Goal: Task Accomplishment & Management: Complete application form

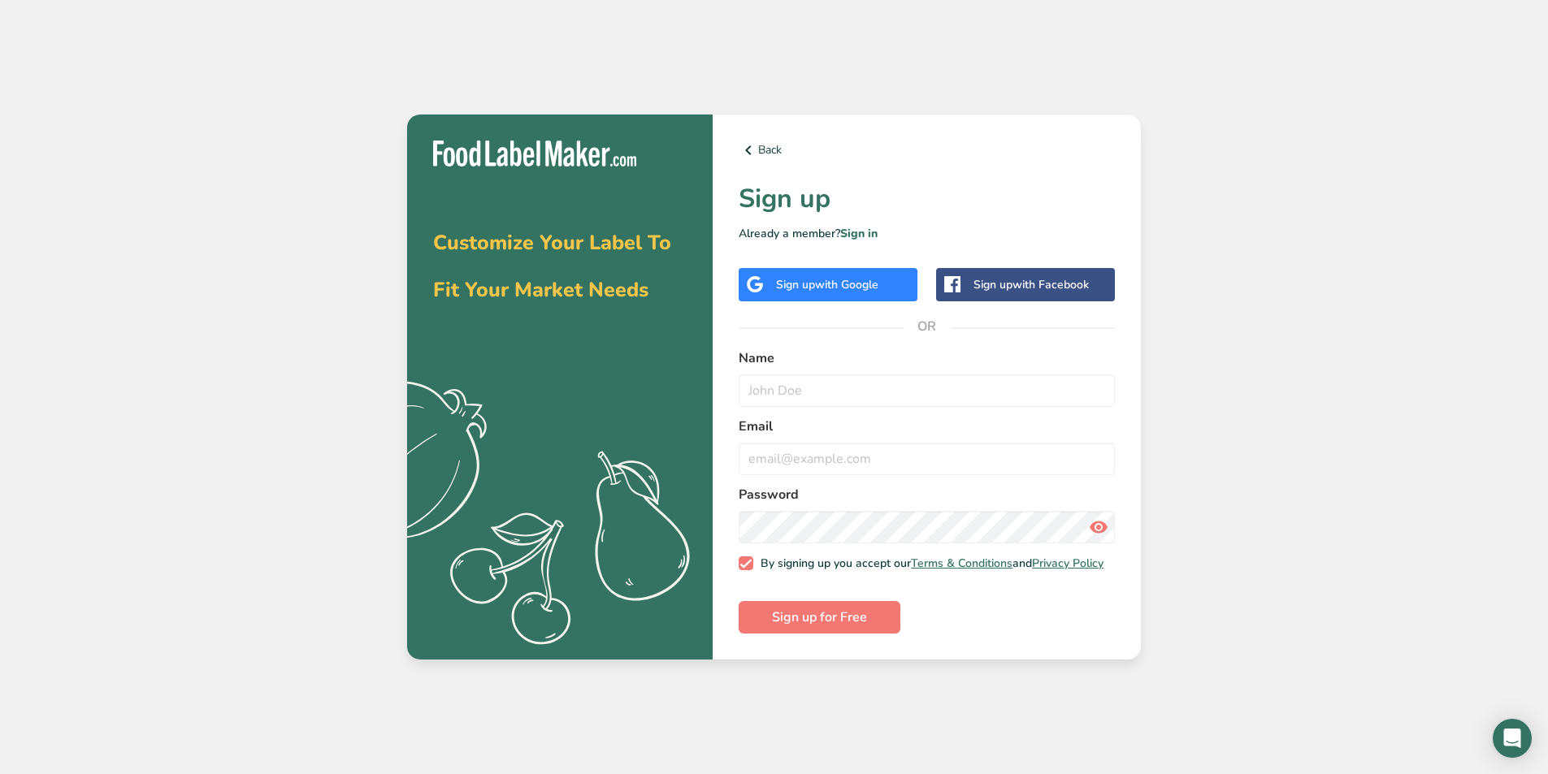
click at [786, 284] on div "Sign up with Google" at bounding box center [827, 284] width 102 height 17
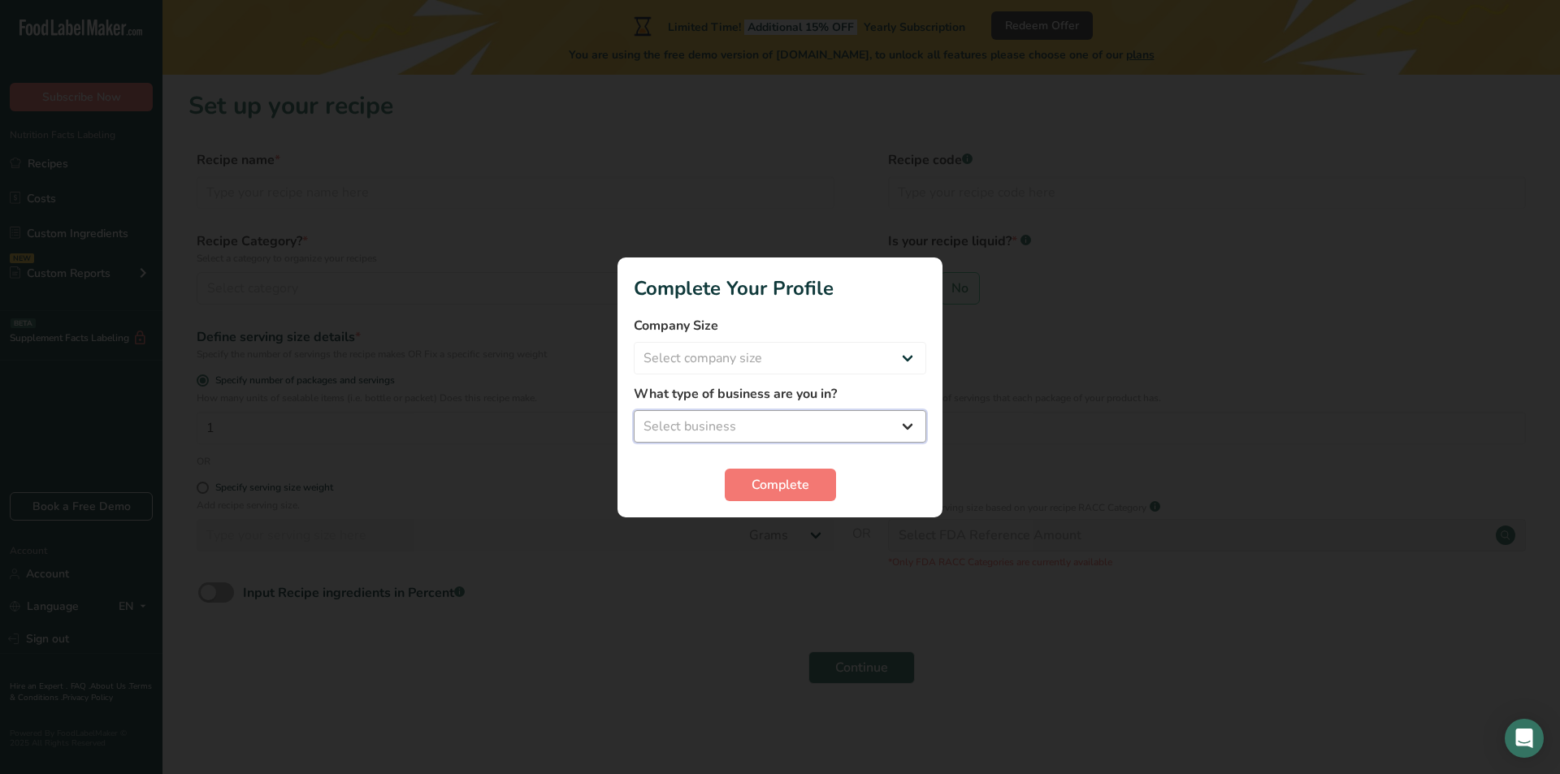
click at [839, 430] on select "Select business Packaged Food Manufacturer Restaurant & Cafe Bakery Meal Plans …" at bounding box center [780, 426] width 292 height 32
select select "1"
click at [634, 410] on select "Select business Packaged Food Manufacturer Restaurant & Cafe Bakery Meal Plans …" at bounding box center [780, 426] width 292 height 32
click at [825, 363] on select "Select company size Fewer than 10 Employees 10 to 50 Employees 51 to 500 Employ…" at bounding box center [780, 358] width 292 height 32
select select "1"
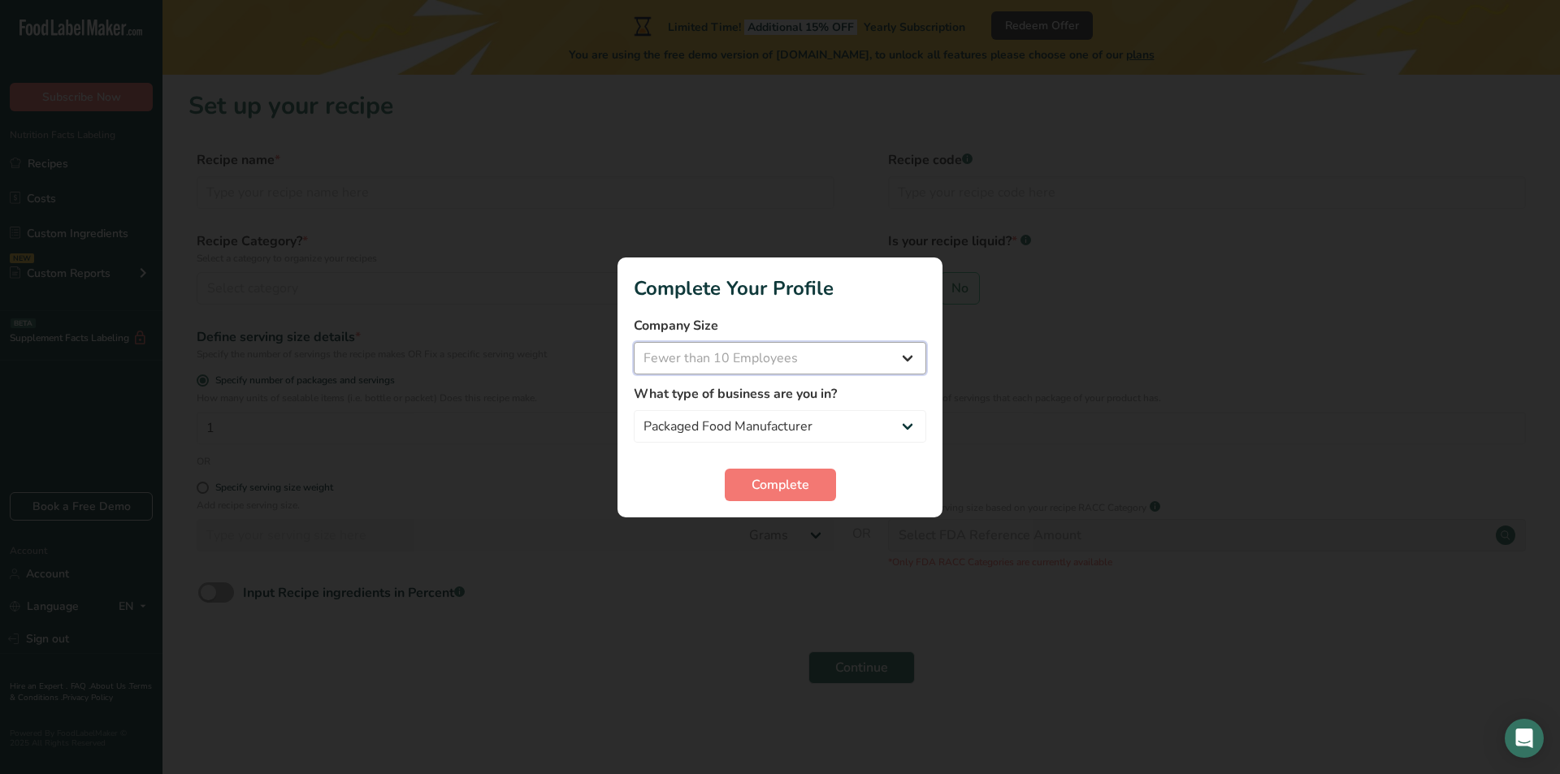
click at [634, 342] on select "Select company size Fewer than 10 Employees 10 to 50 Employees 51 to 500 Employ…" at bounding box center [780, 358] width 292 height 32
click at [819, 483] on button "Complete" at bounding box center [780, 485] width 111 height 32
